Goal: Task Accomplishment & Management: Use online tool/utility

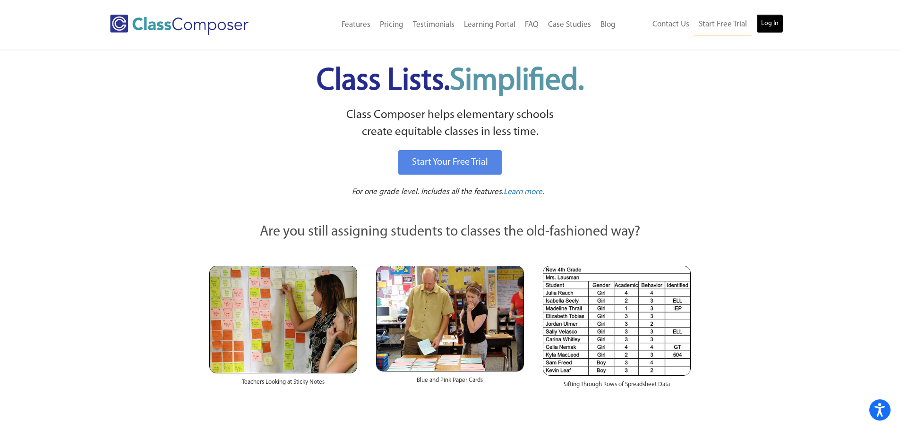
click at [766, 23] on link "Log In" at bounding box center [769, 23] width 27 height 19
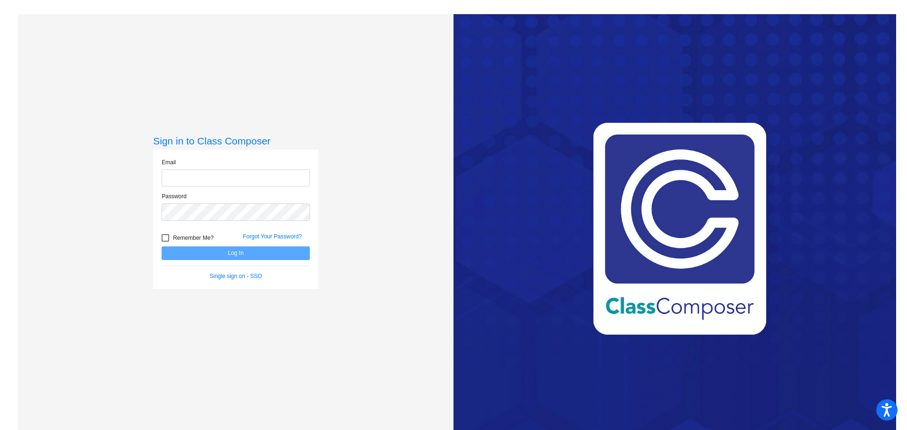
type input "[PERSON_NAME][EMAIL_ADDRESS][PERSON_NAME][DOMAIN_NAME]"
click at [194, 252] on button "Log In" at bounding box center [236, 254] width 148 height 14
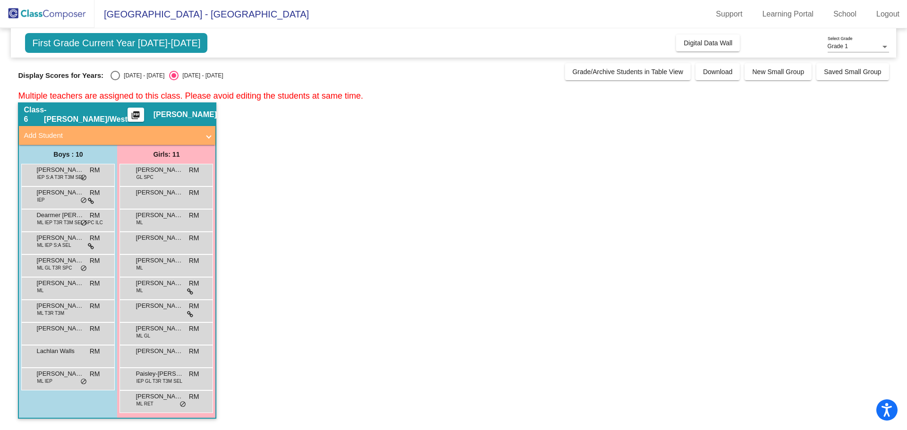
click at [113, 78] on div "Select an option" at bounding box center [115, 75] width 9 height 9
click at [115, 80] on input "[DATE] - [DATE]" at bounding box center [115, 80] width 0 height 0
radio input "true"
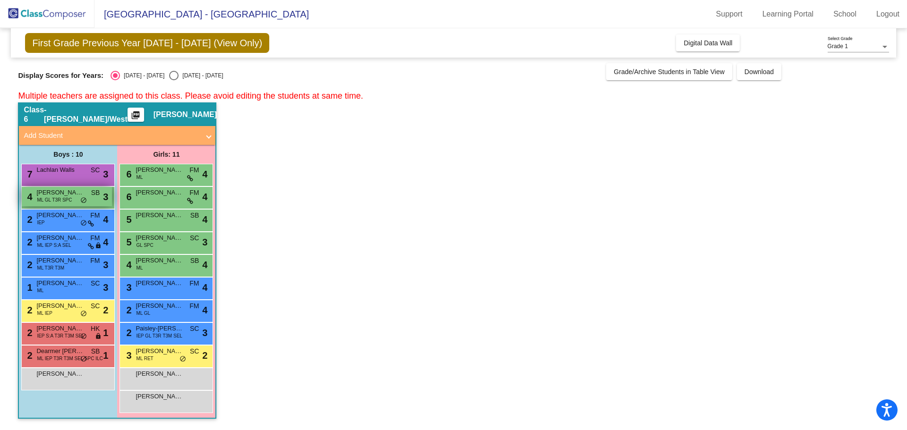
click at [57, 198] on span "ML GL T3R SPC" at bounding box center [54, 200] width 35 height 7
